Goal: Check status: Check status

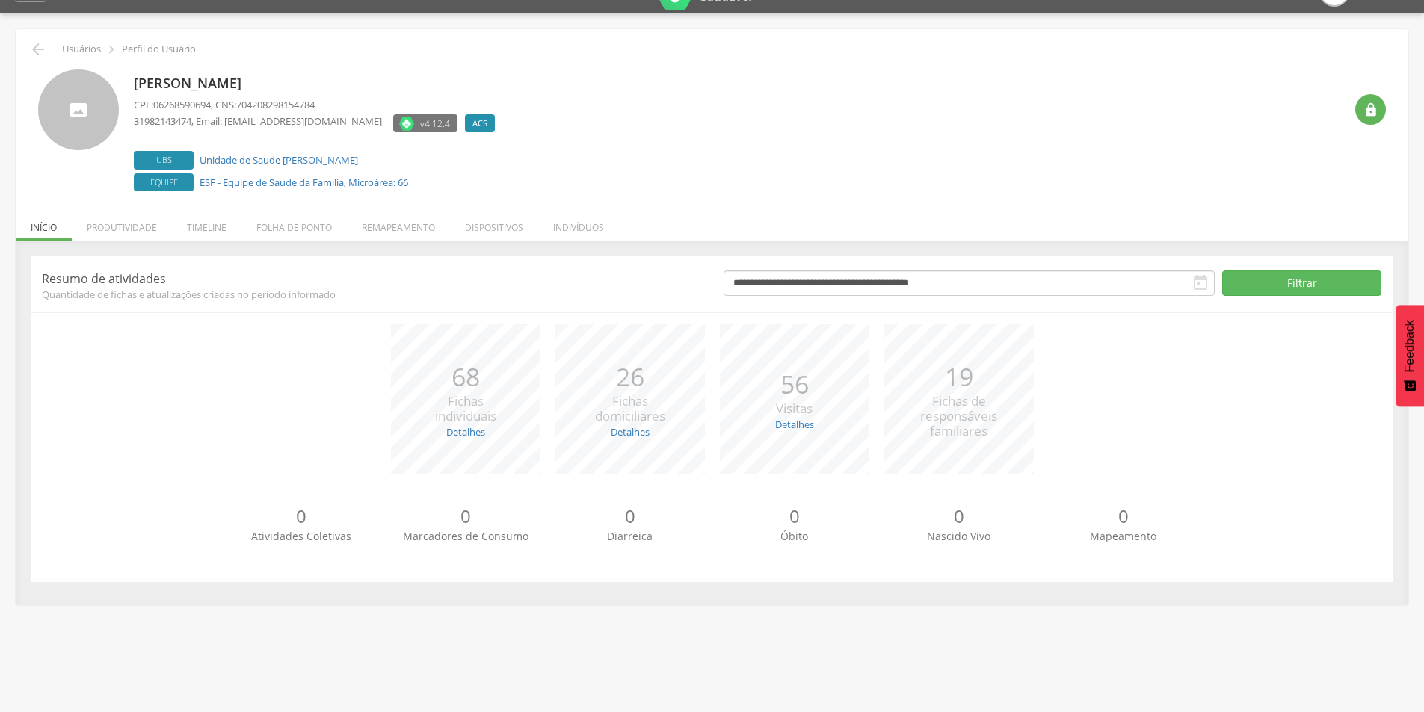
scroll to position [45, 0]
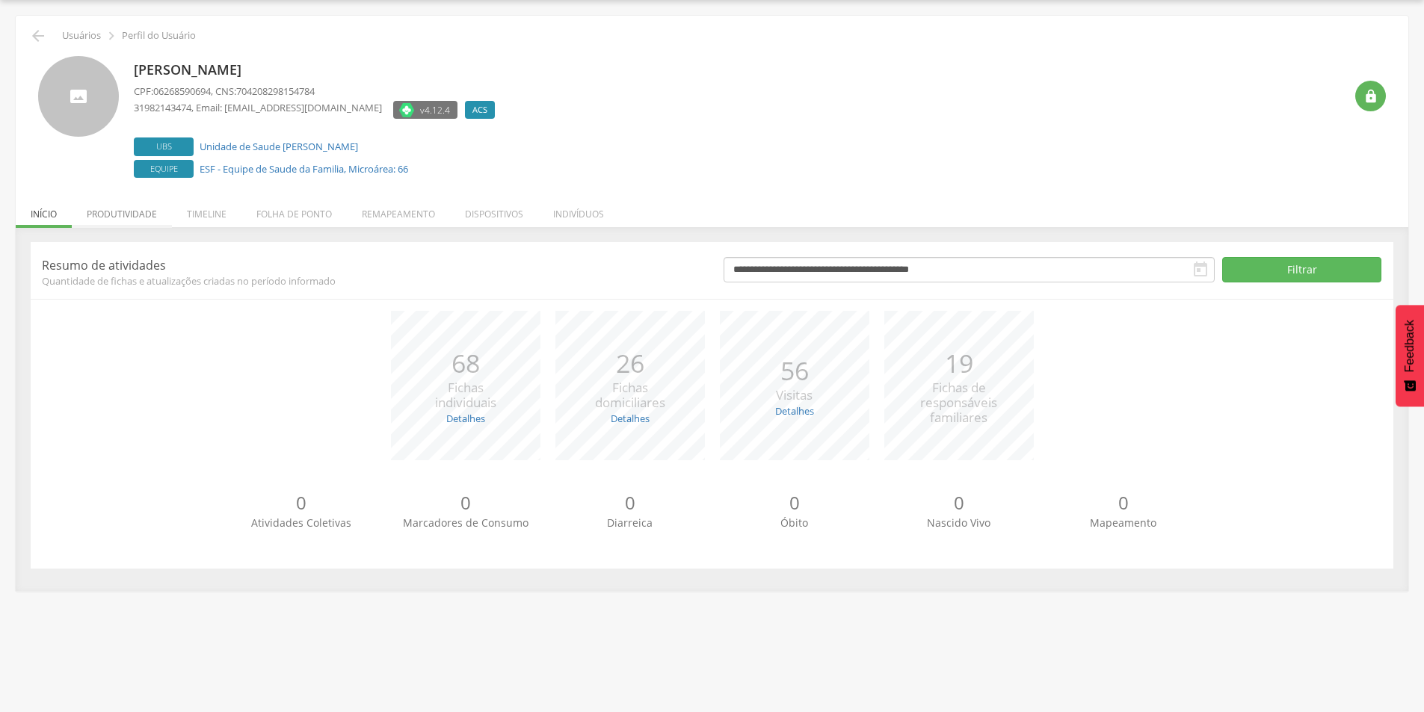
click at [105, 215] on li "Produtividade" at bounding box center [122, 210] width 100 height 35
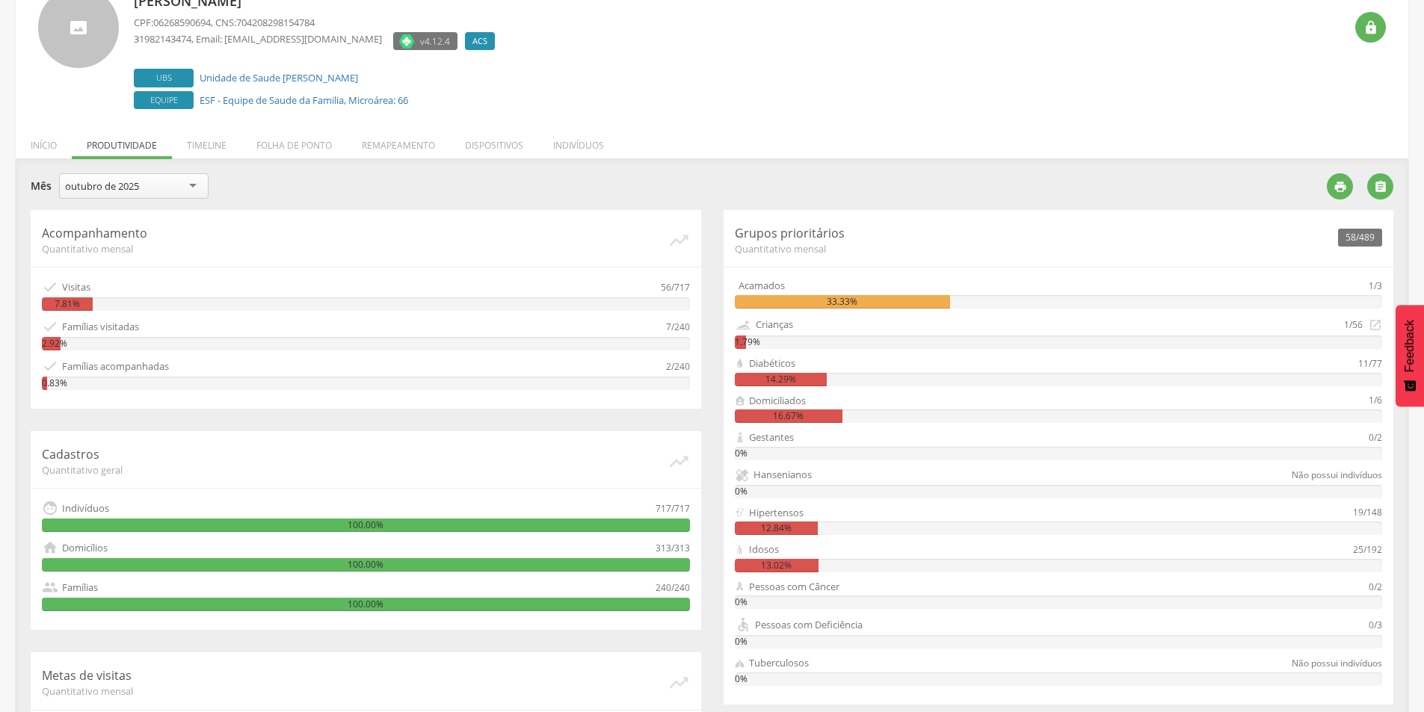
scroll to position [0, 0]
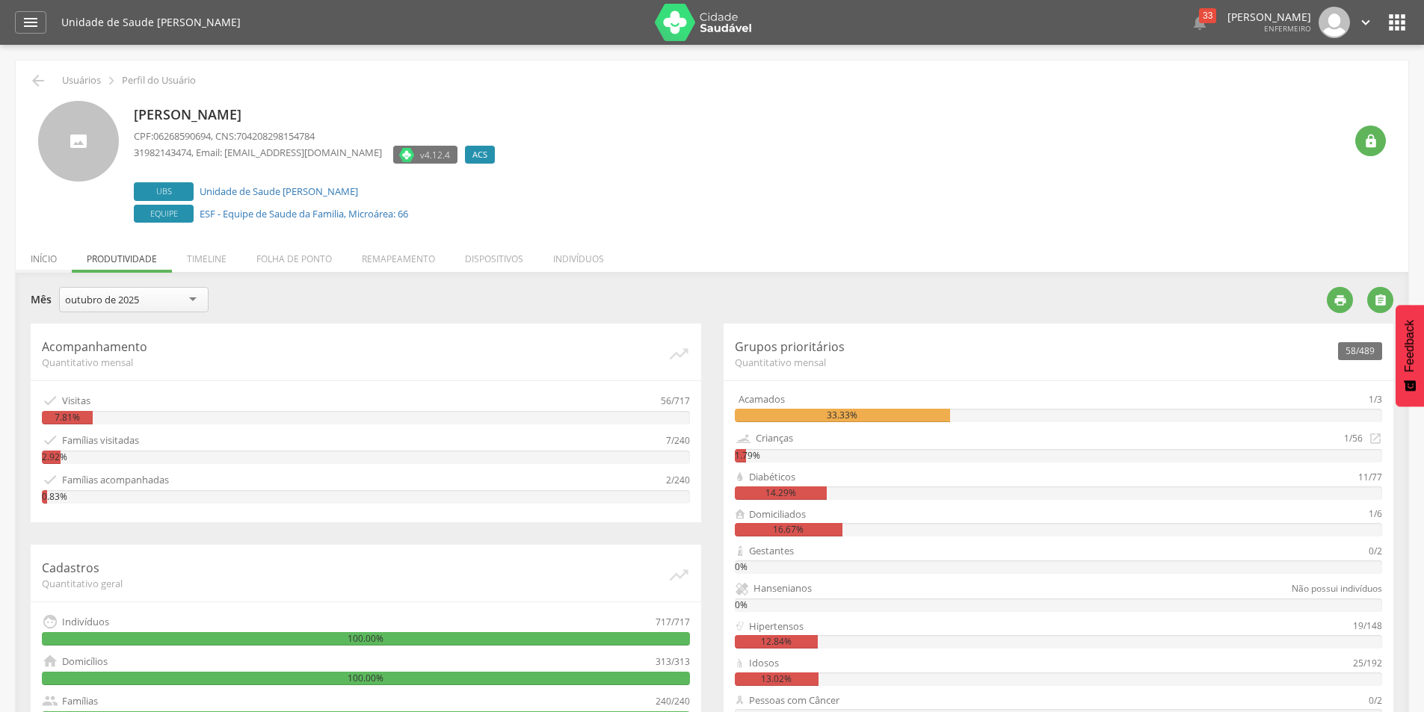
click at [37, 260] on li "Início" at bounding box center [44, 255] width 56 height 35
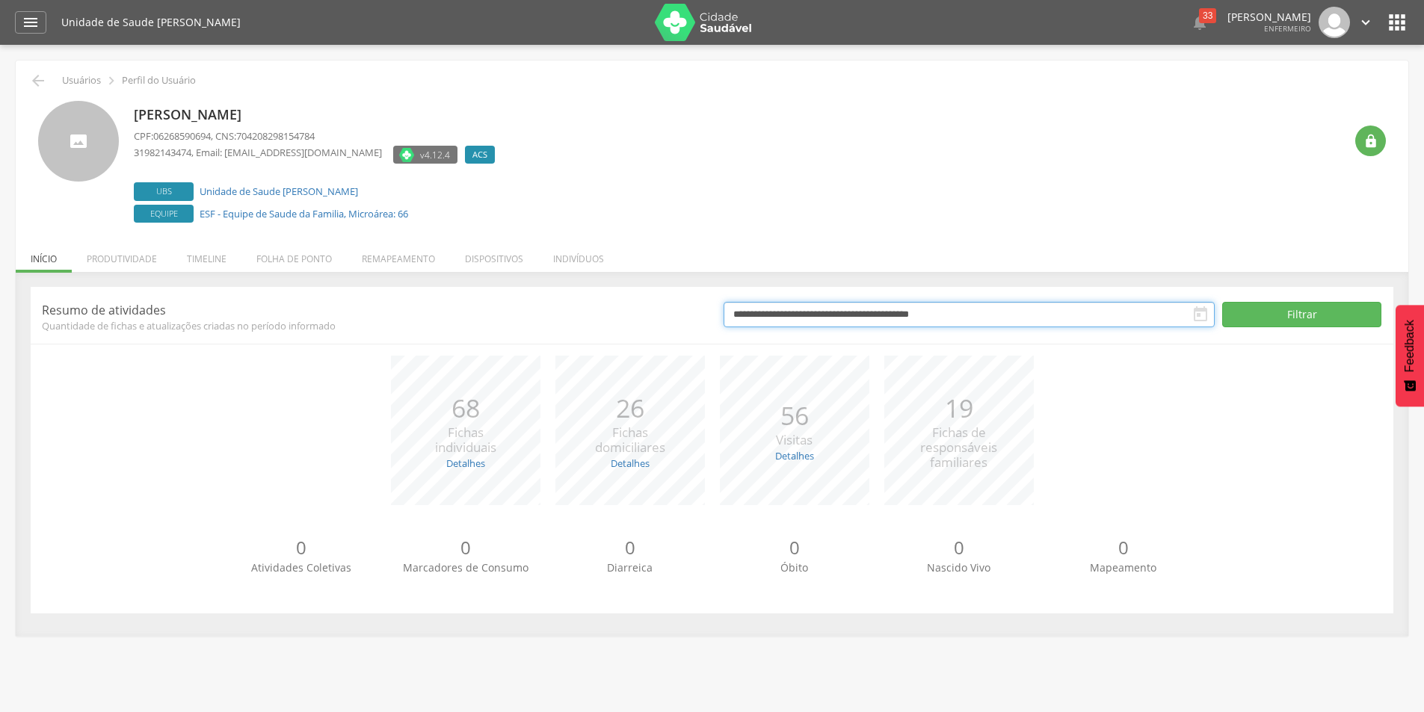
click at [1023, 318] on input "**********" at bounding box center [970, 314] width 492 height 25
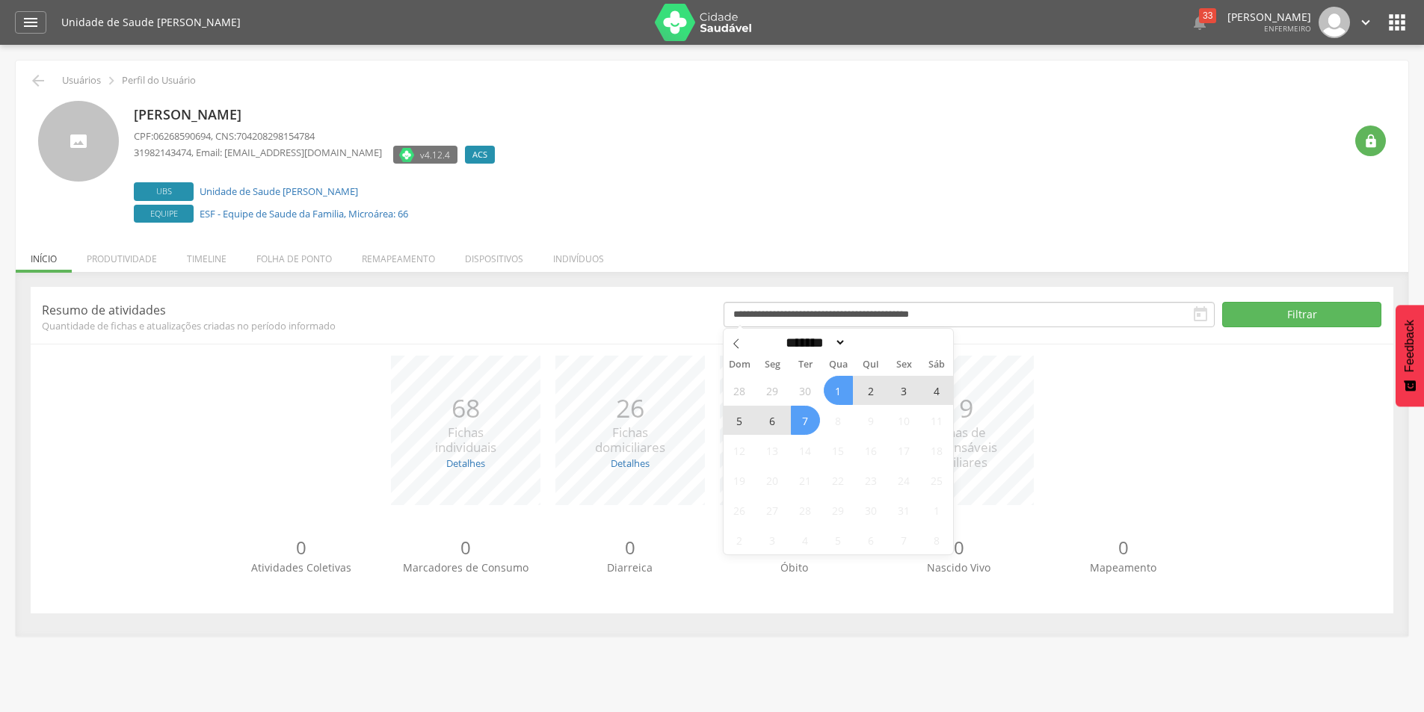
click at [804, 415] on span "7" at bounding box center [805, 420] width 29 height 29
type input "**********"
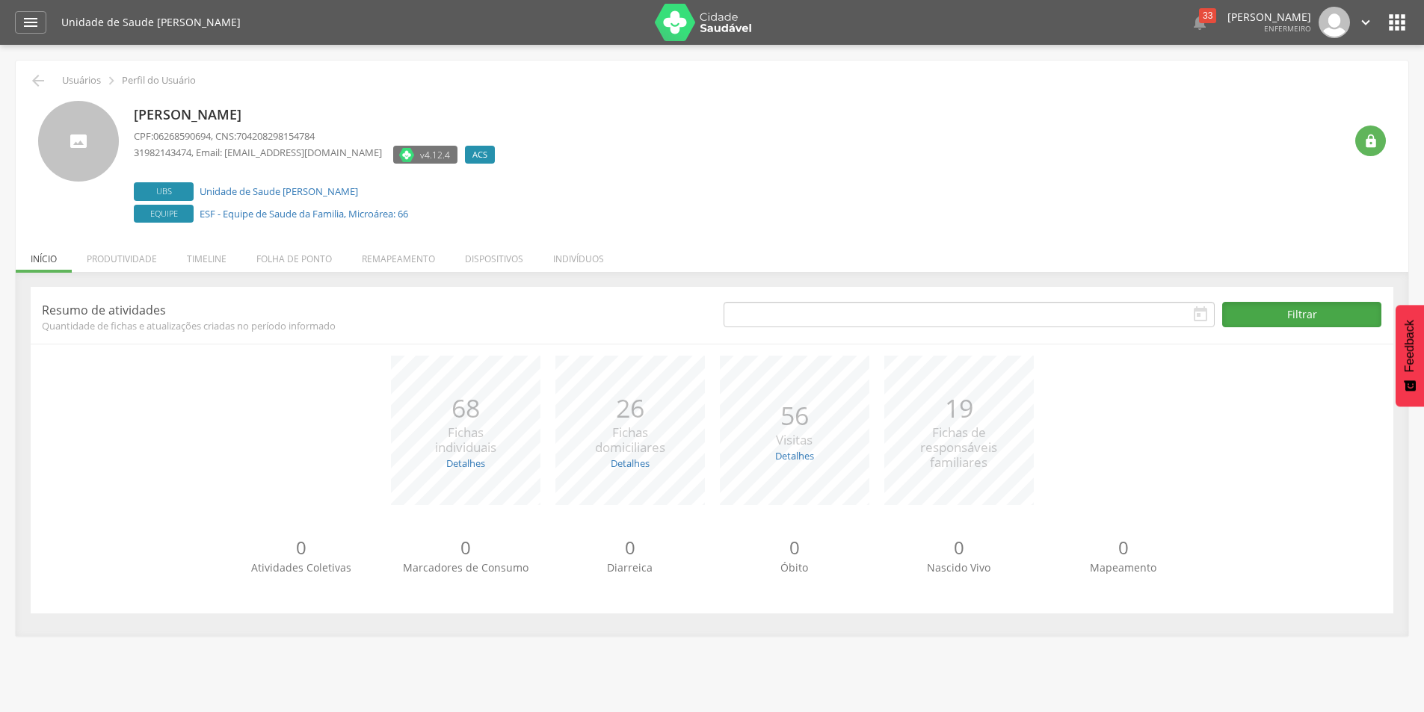
click at [1319, 320] on button "Filtrar" at bounding box center [1301, 314] width 159 height 25
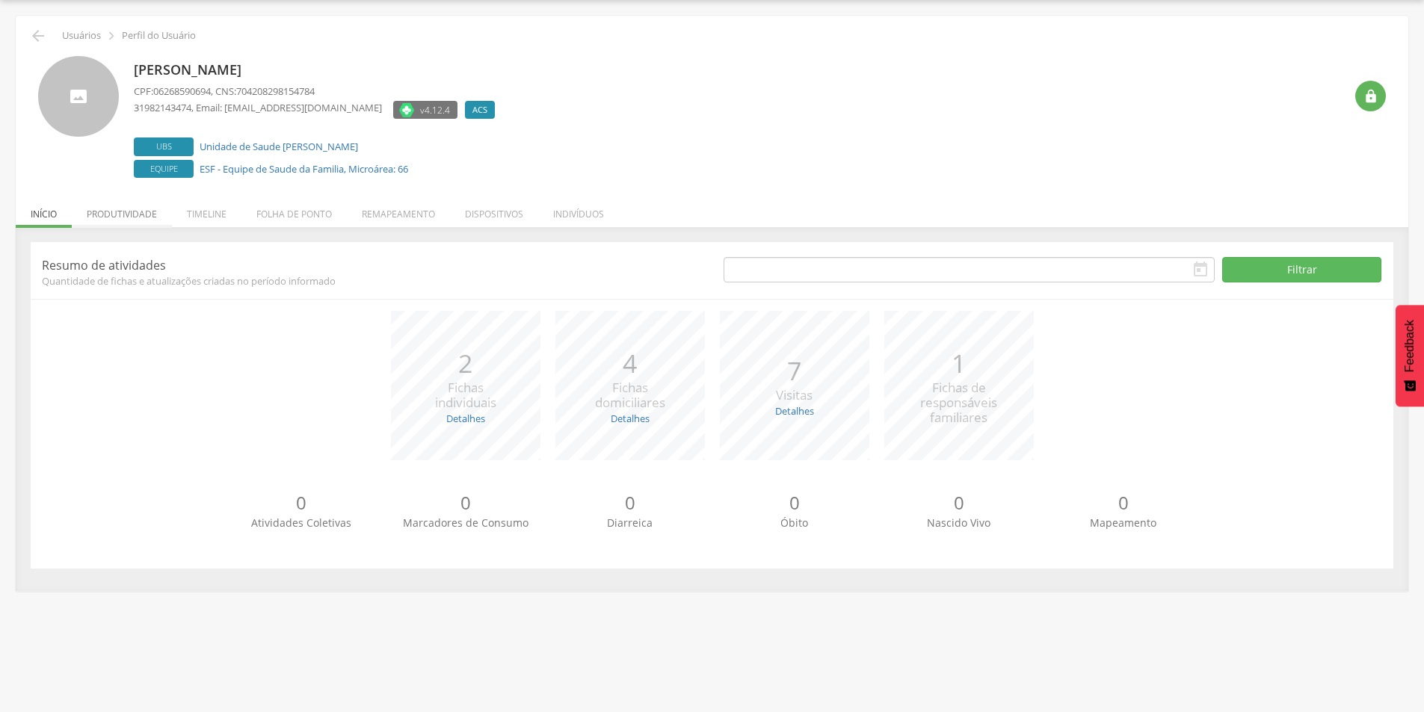
click at [120, 212] on li "Produtividade" at bounding box center [122, 210] width 100 height 35
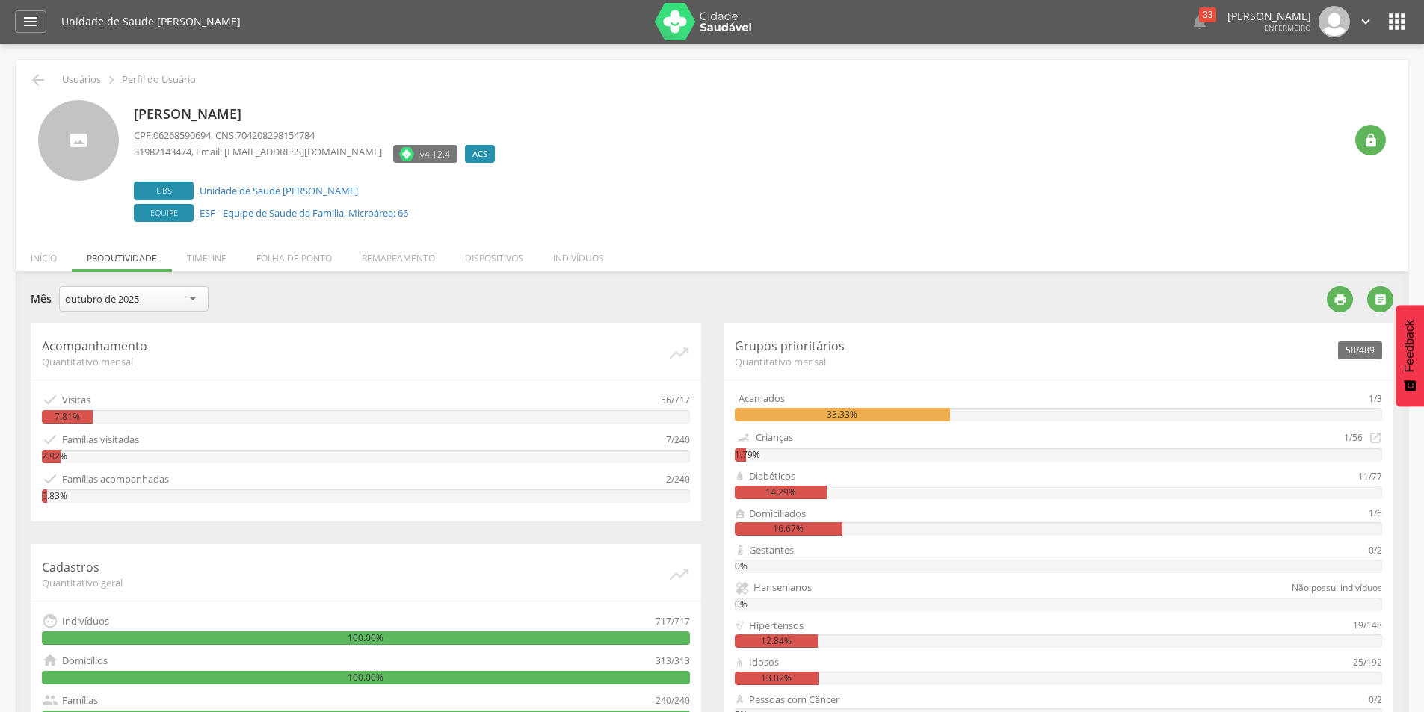
scroll to position [0, 0]
click at [1332, 291] on div "" at bounding box center [1340, 300] width 26 height 26
click at [1385, 31] on icon "" at bounding box center [1397, 22] width 24 height 24
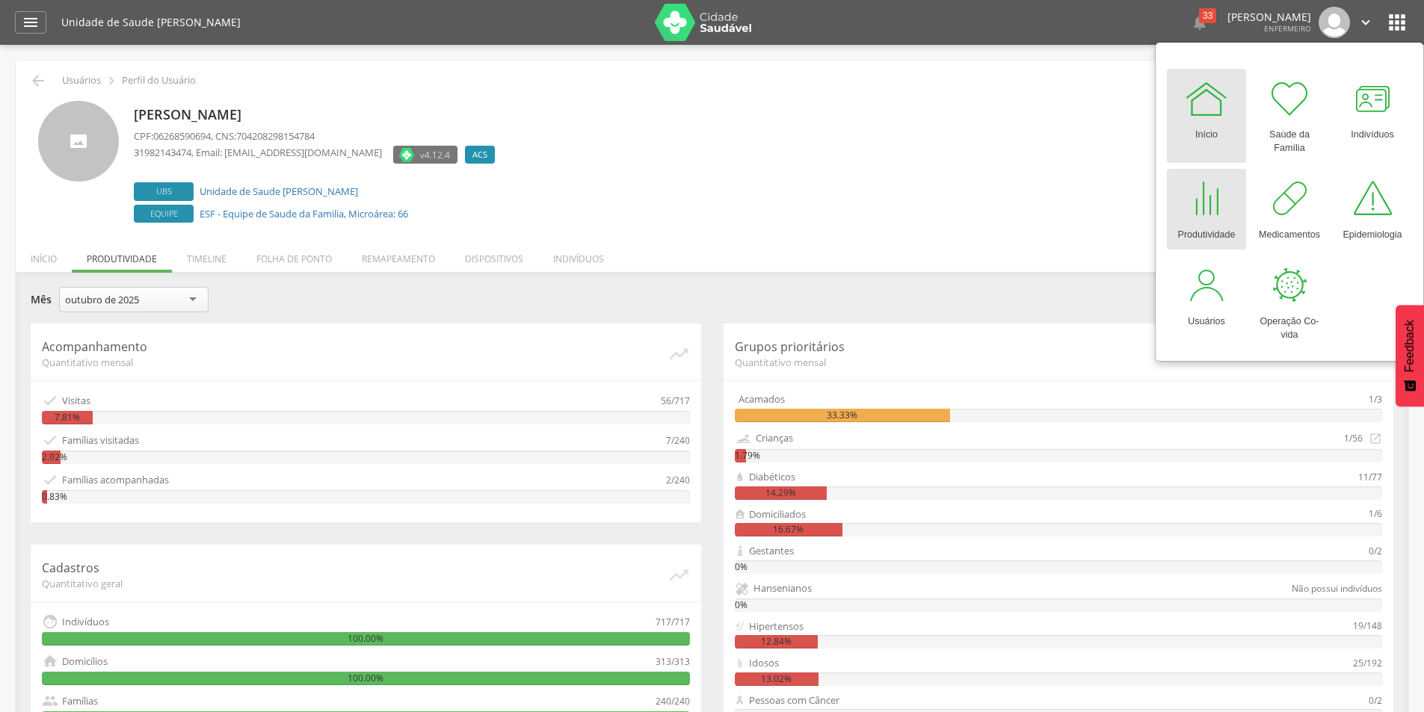
click at [1201, 215] on div at bounding box center [1206, 198] width 45 height 45
